Goal: Information Seeking & Learning: Check status

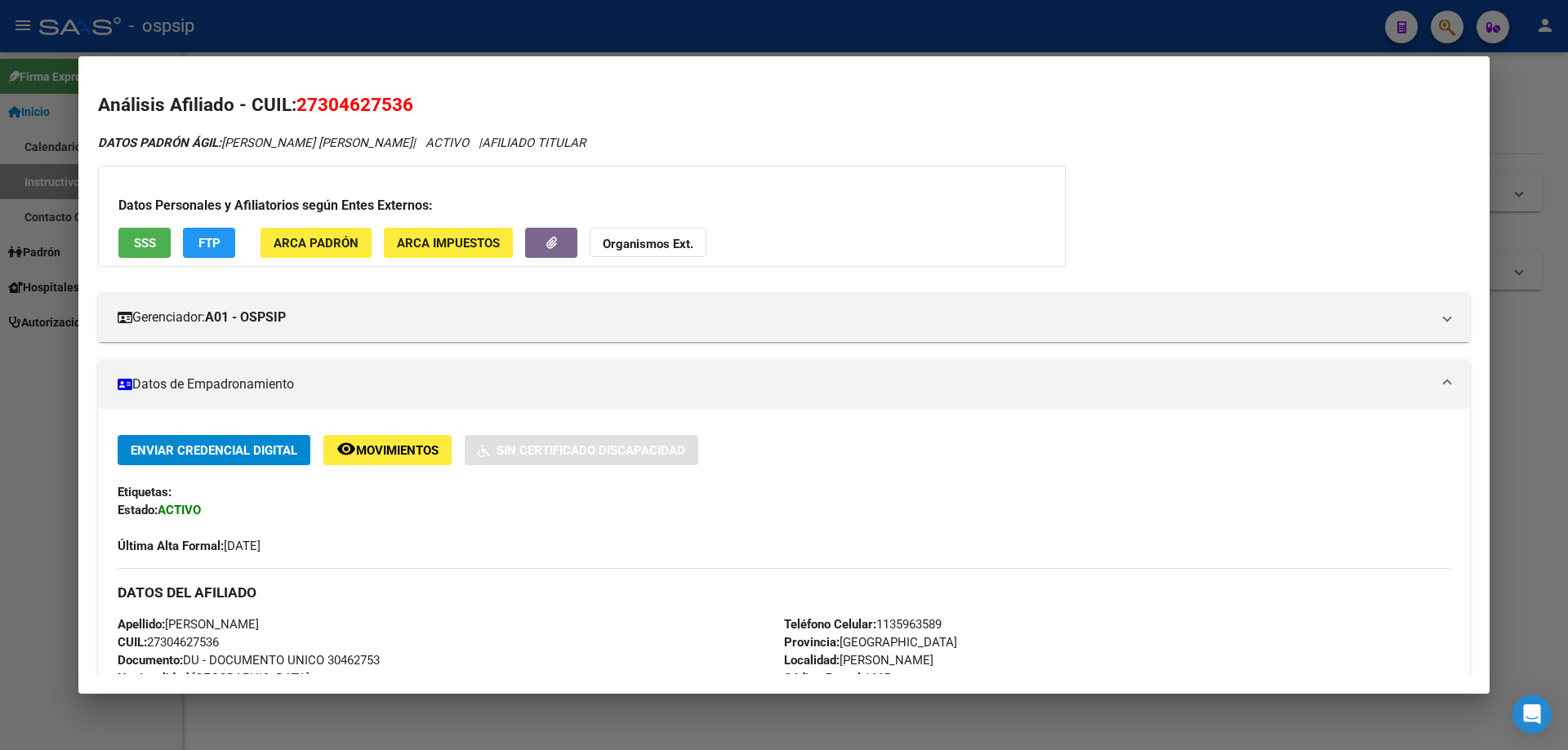
scroll to position [1292, 0]
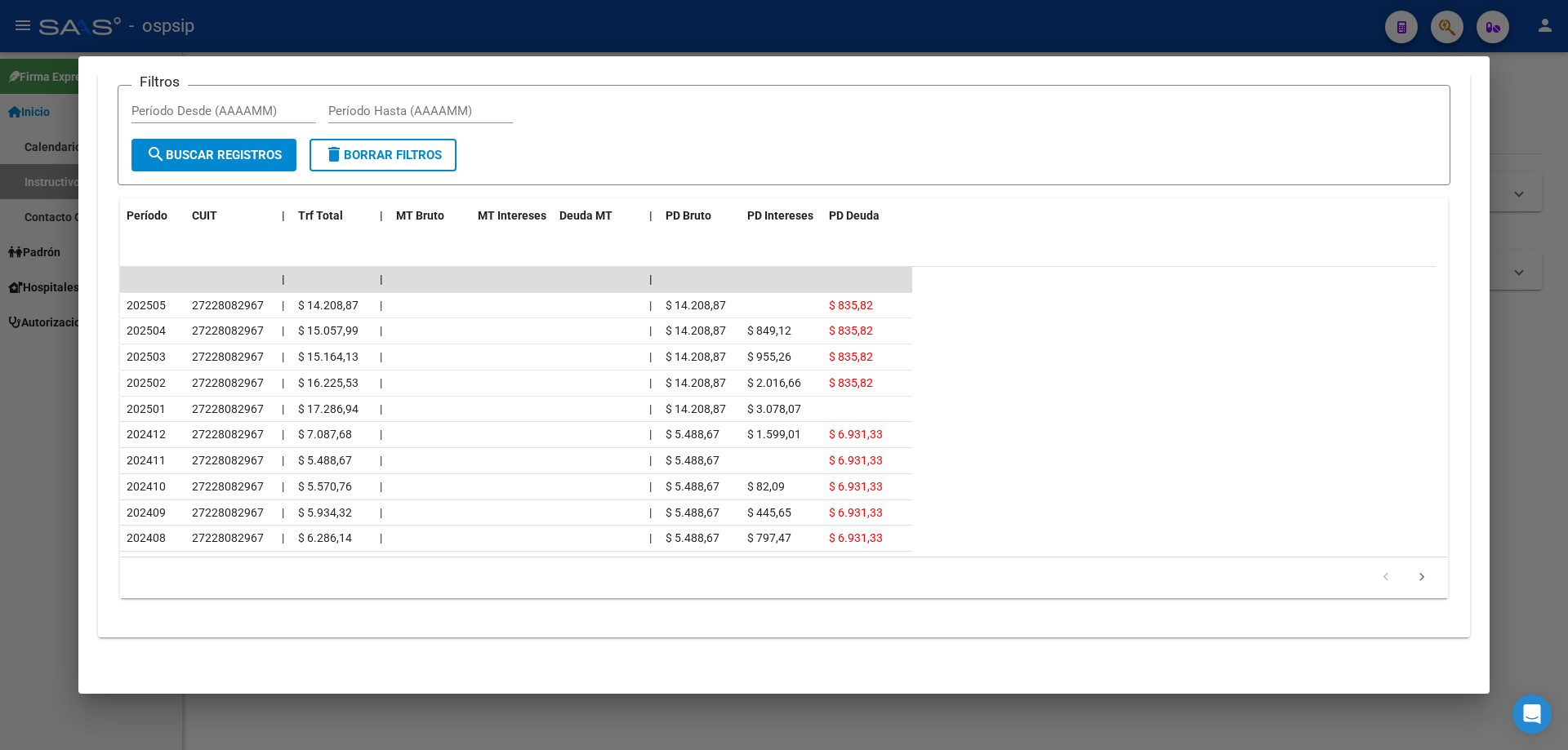
click at [694, 737] on div at bounding box center [784, 375] width 1568 height 750
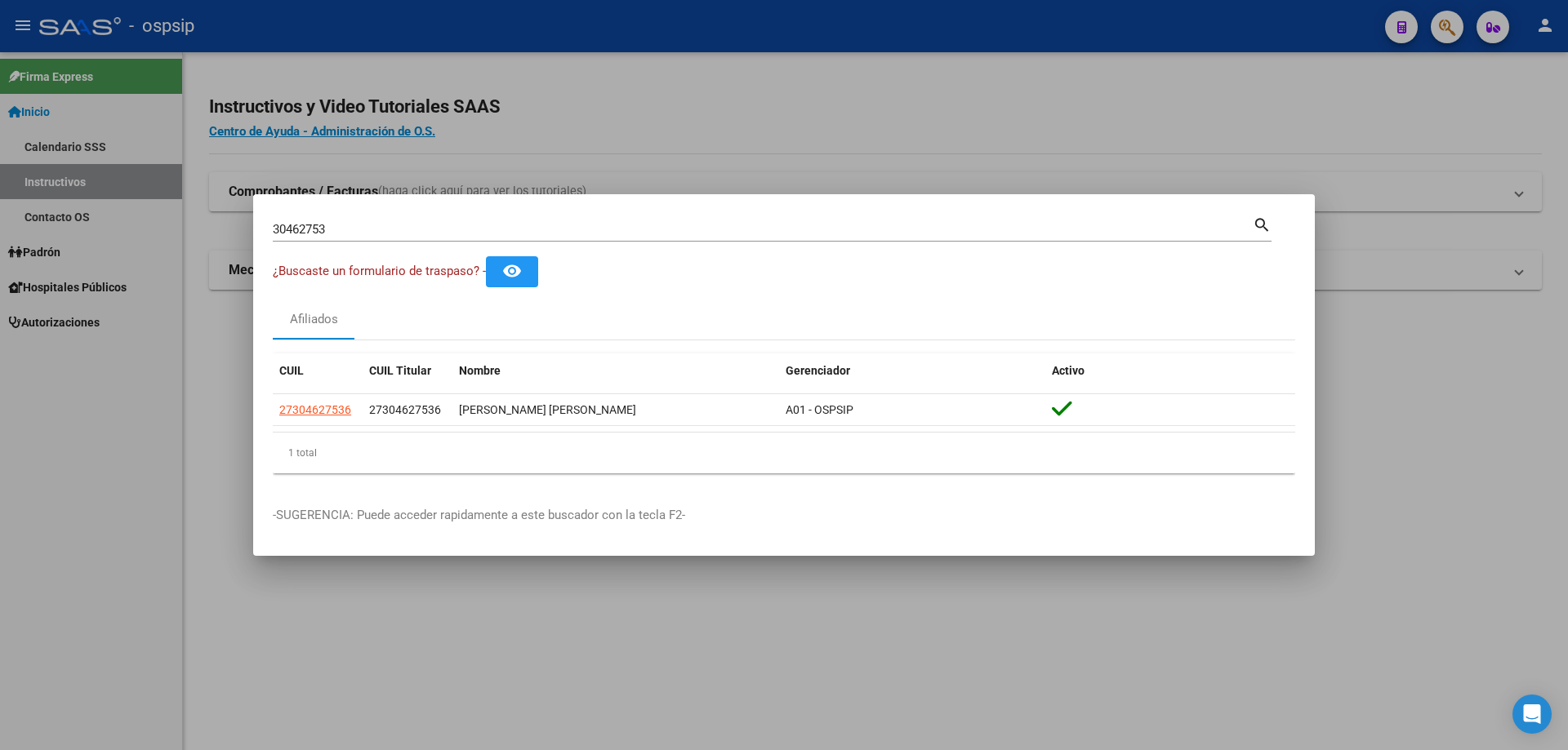
click at [707, 612] on div at bounding box center [784, 375] width 1568 height 750
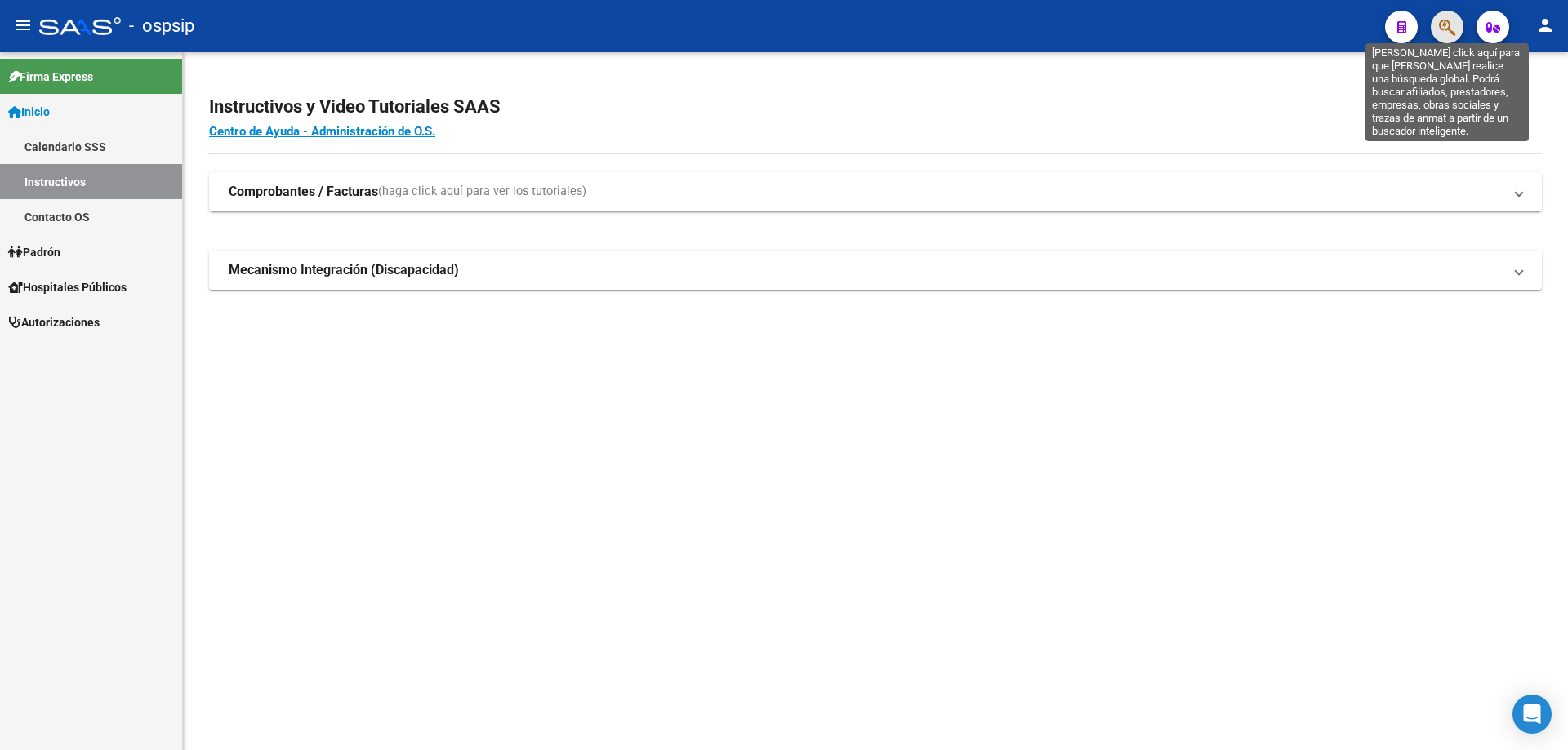
click at [1446, 31] on icon "button" at bounding box center [1446, 27] width 16 height 18
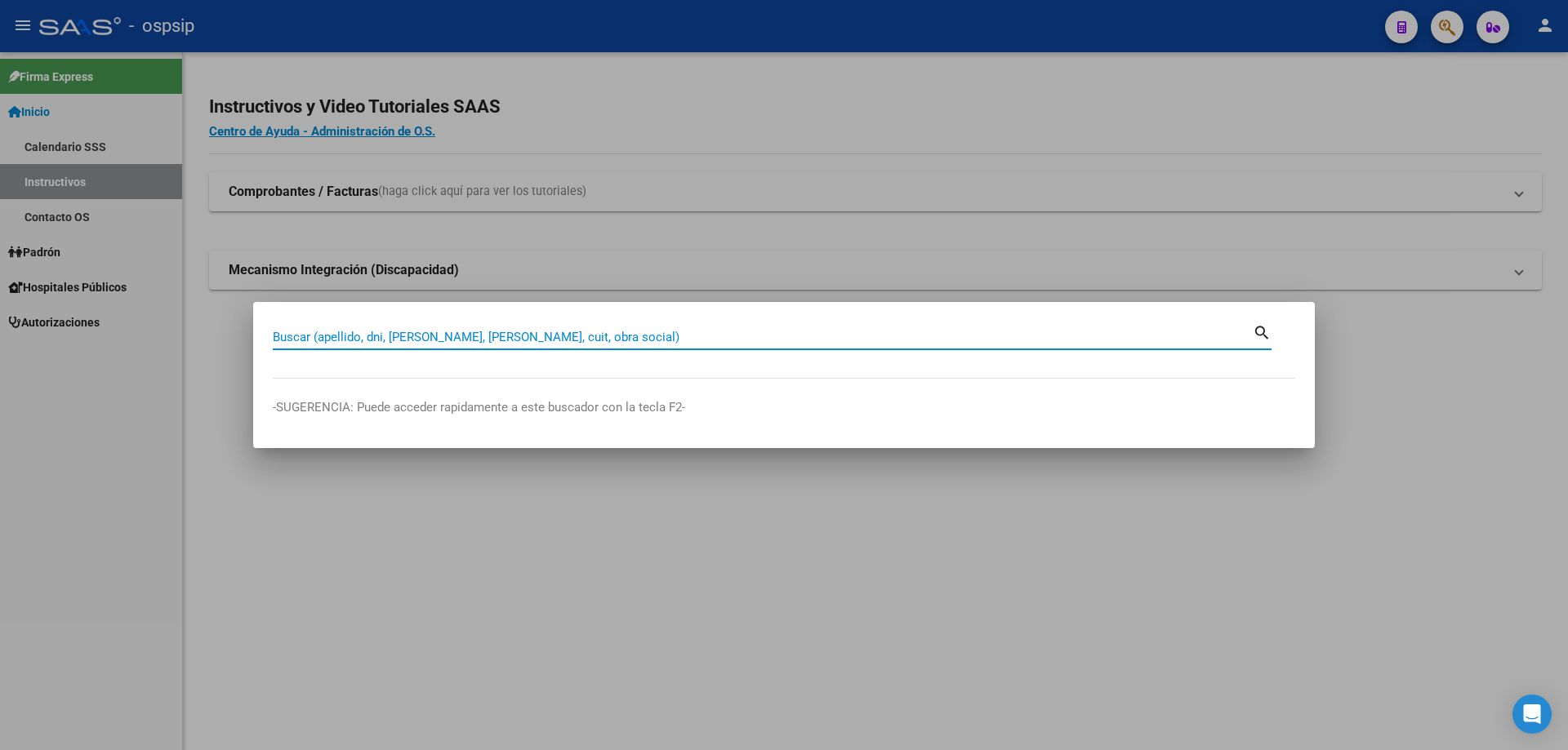
click at [979, 335] on input "Buscar (apellido, dni, [PERSON_NAME], [PERSON_NAME], cuit, obra social)" at bounding box center [763, 336] width 980 height 14
type input "43256689"
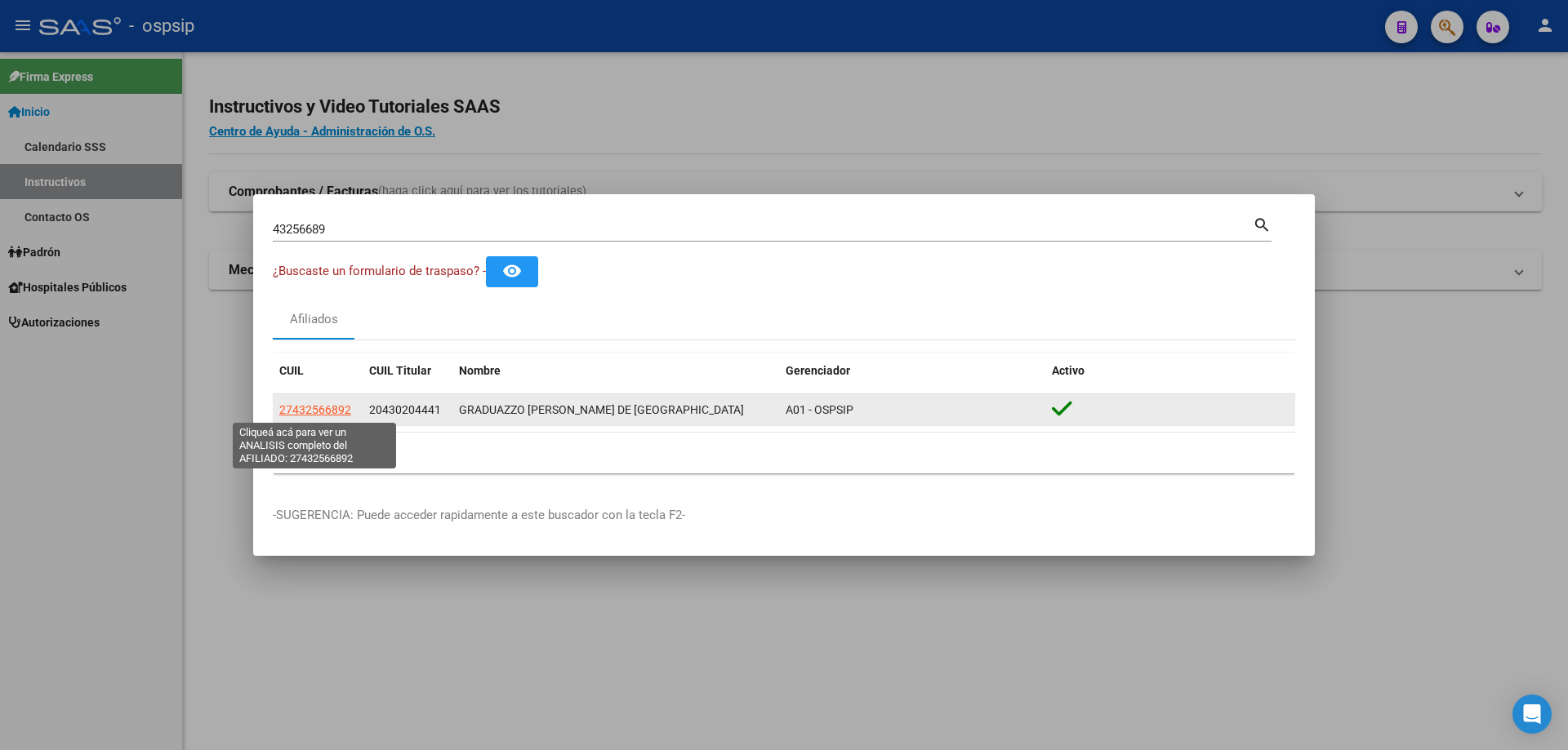
click at [316, 411] on span "27432566892" at bounding box center [315, 410] width 72 height 13
type textarea "27432566892"
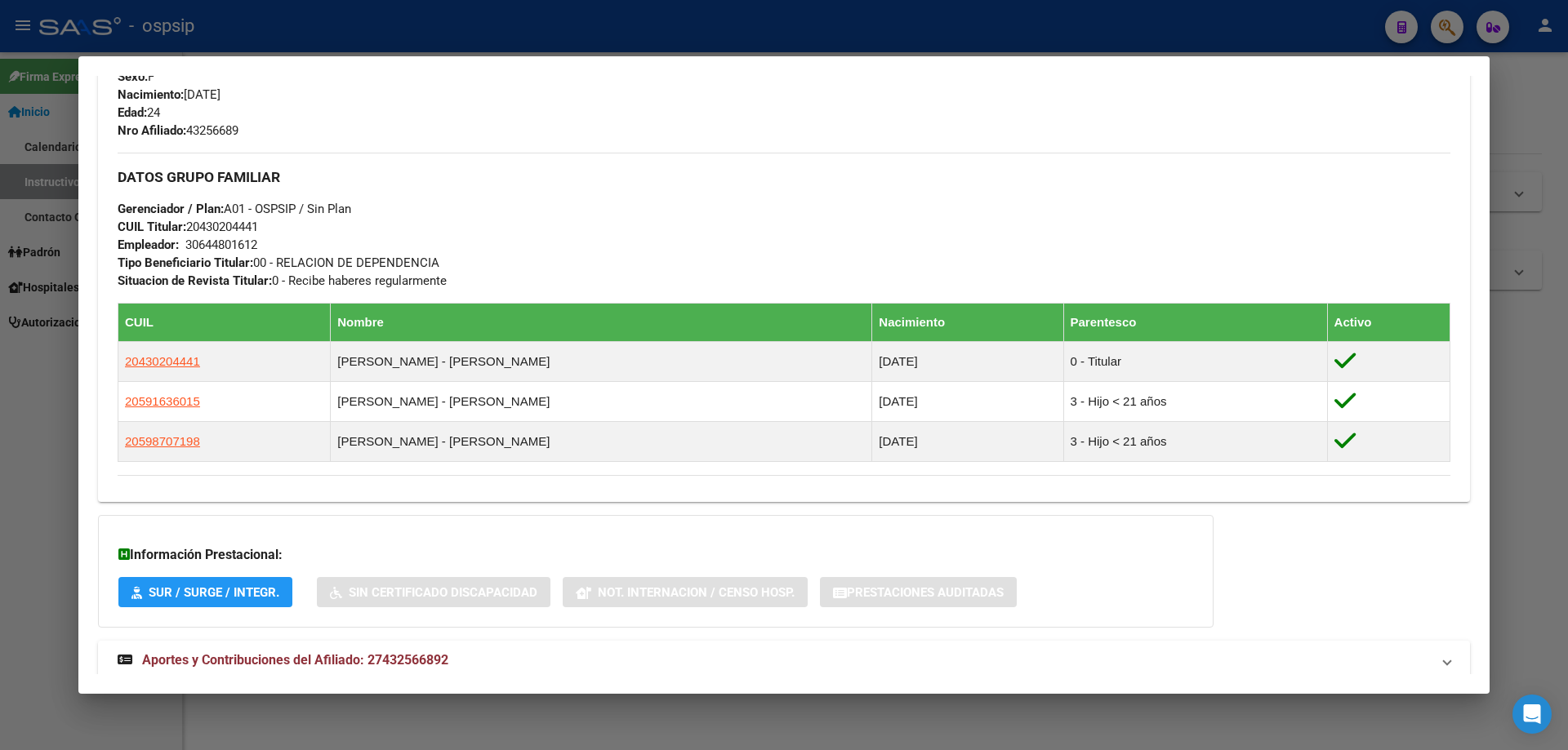
scroll to position [755, 0]
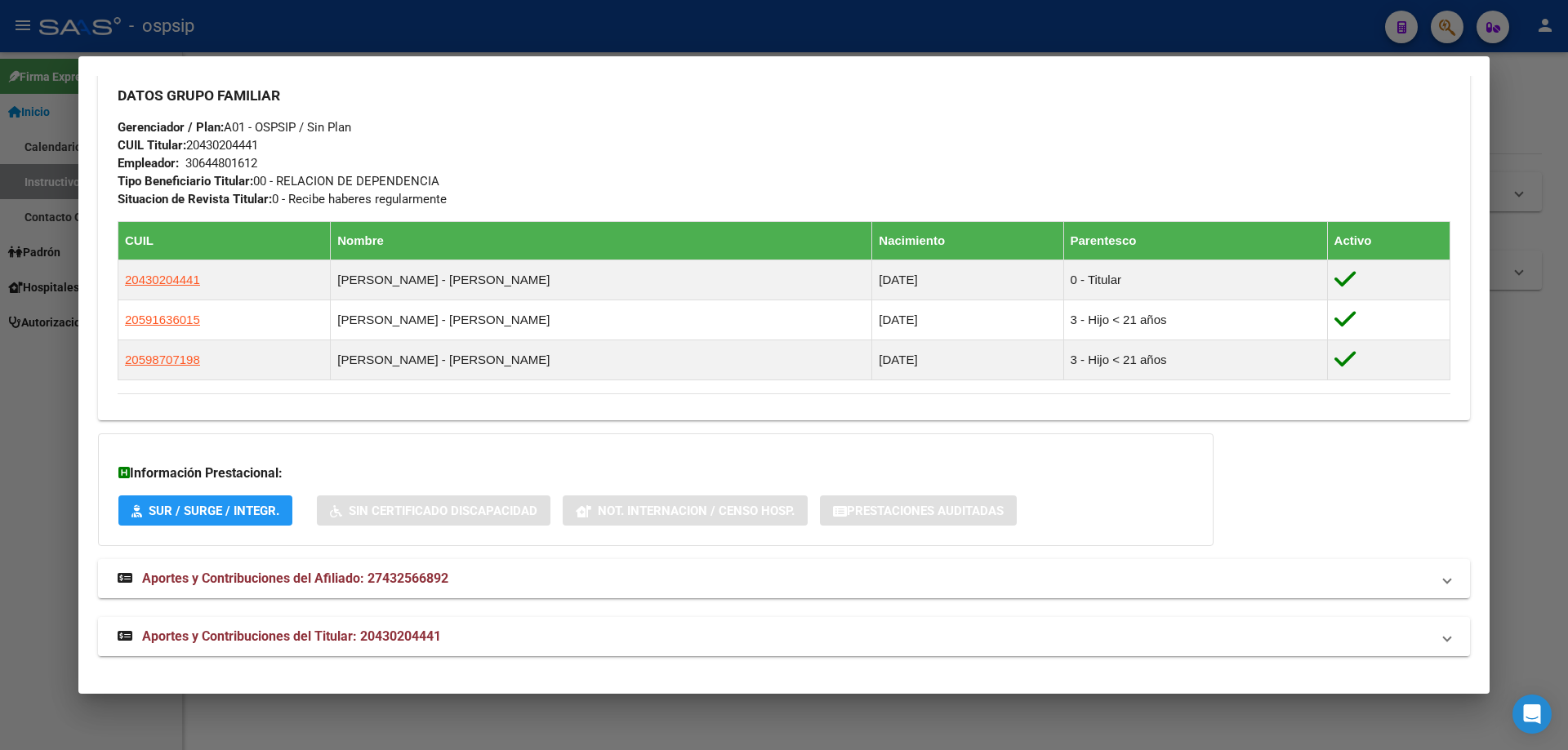
click at [324, 630] on span "Aportes y Contribuciones del Titular: 20430204441" at bounding box center [291, 636] width 299 height 15
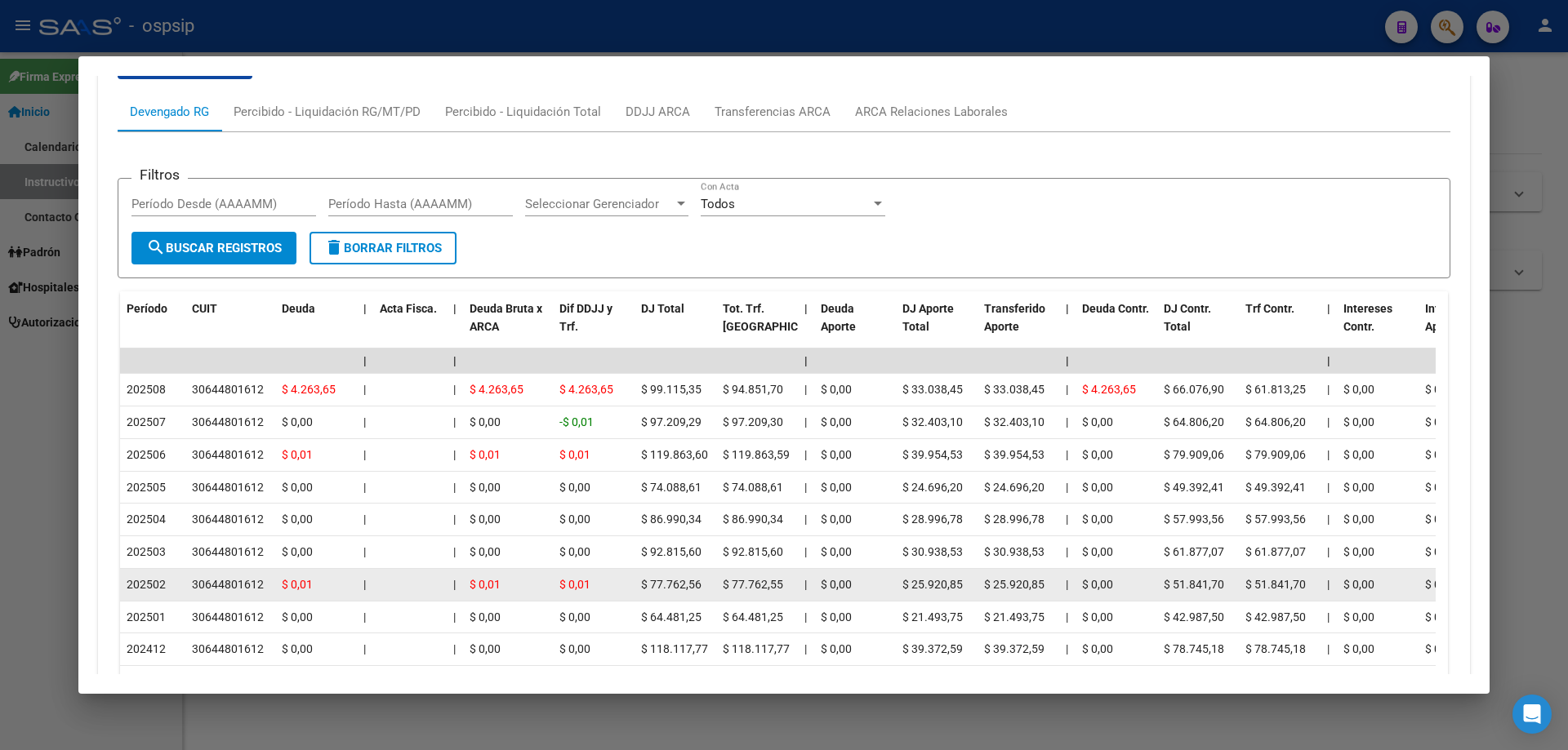
scroll to position [1469, 0]
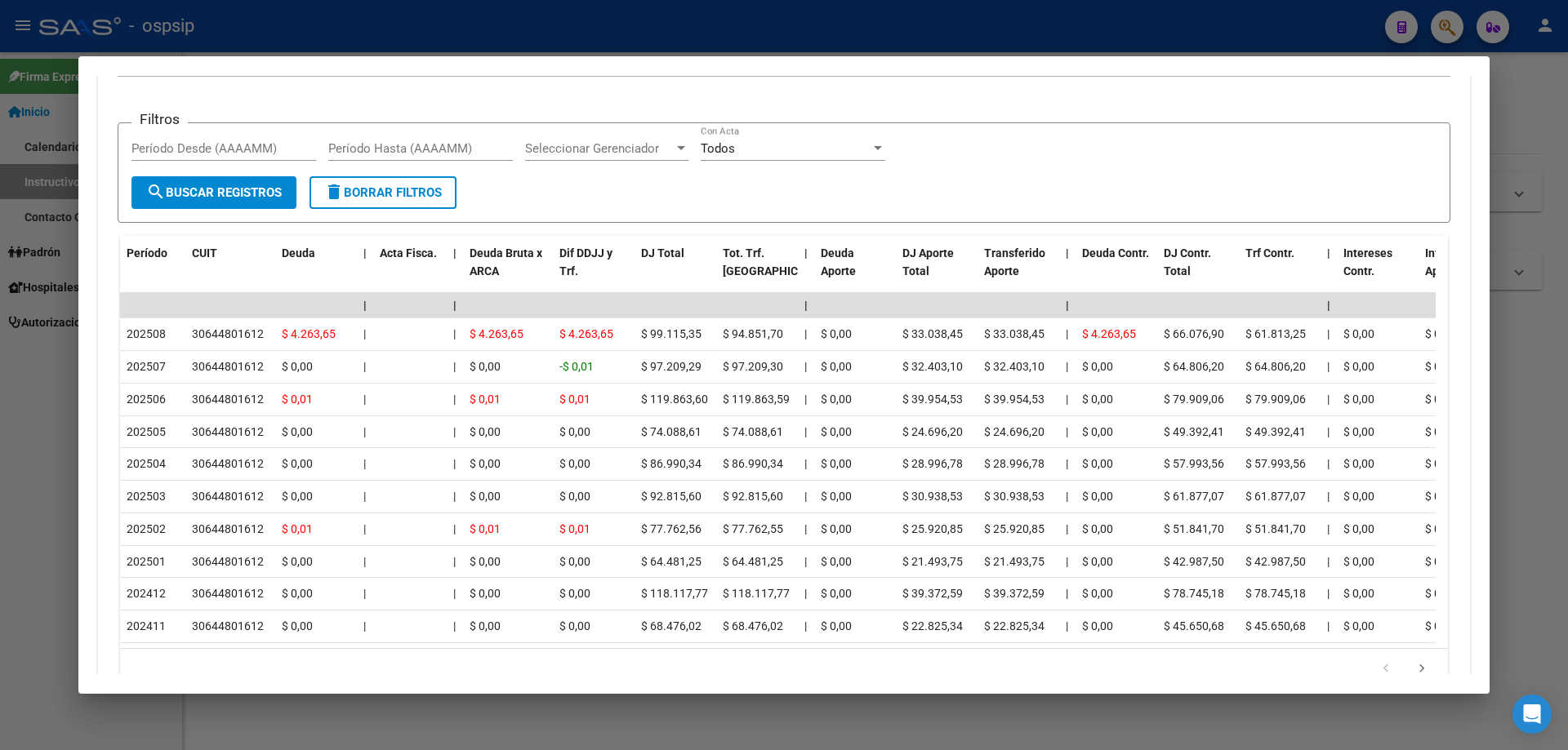
click at [619, 727] on div at bounding box center [784, 375] width 1568 height 750
